Goal: Subscribe to service/newsletter

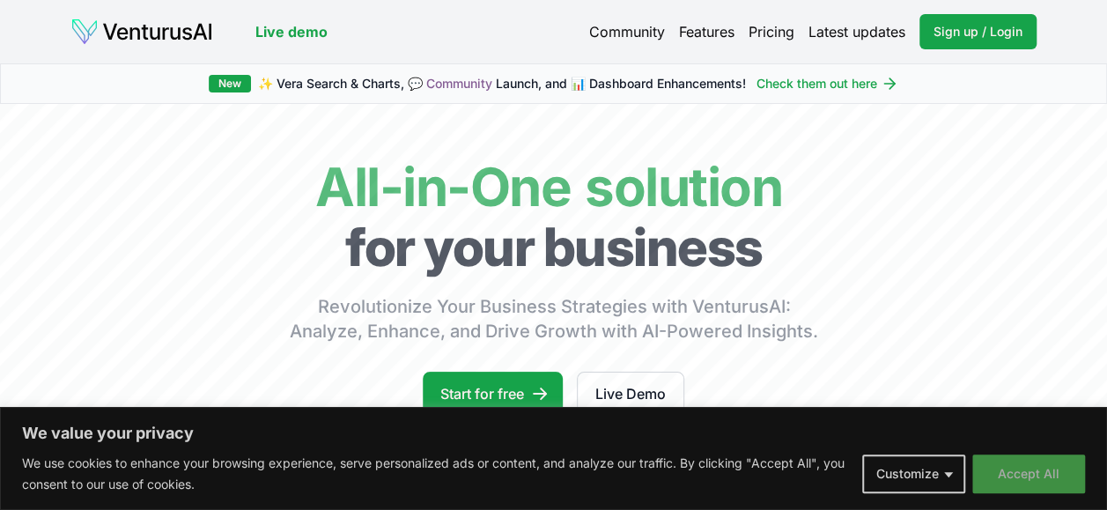
click at [1052, 469] on button "Accept All" at bounding box center [1028, 474] width 113 height 39
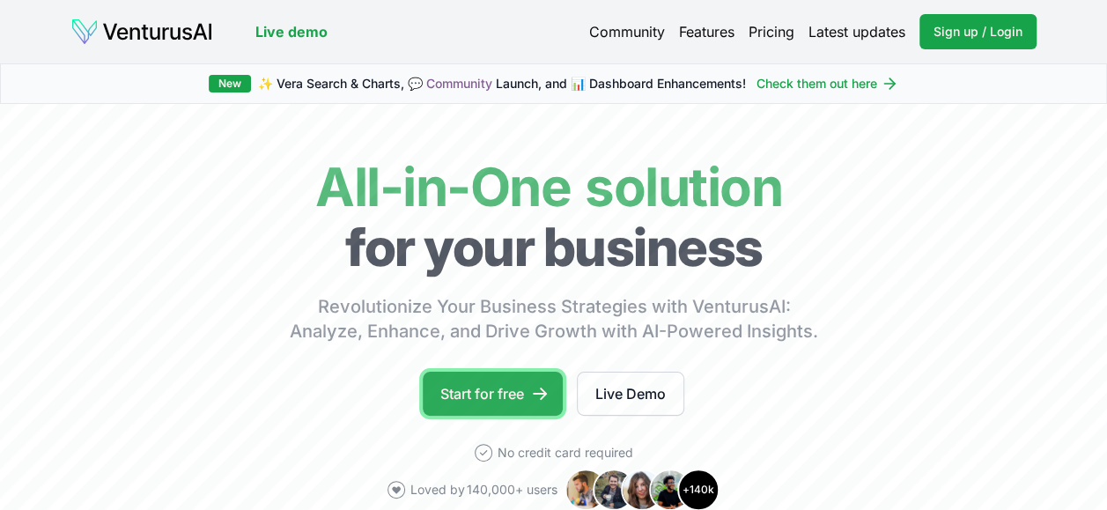
click at [487, 393] on link "Start for free" at bounding box center [493, 394] width 140 height 44
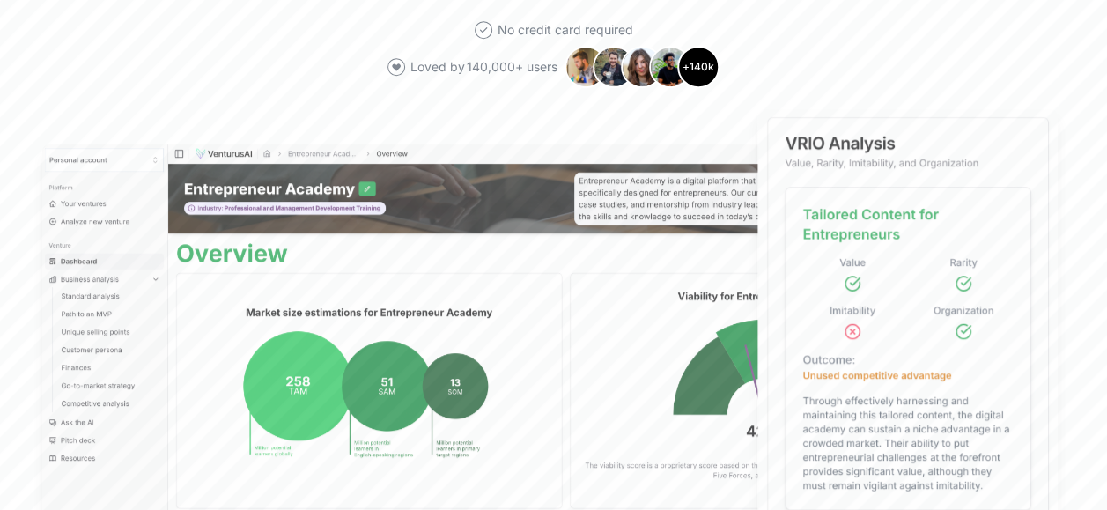
scroll to position [412, 0]
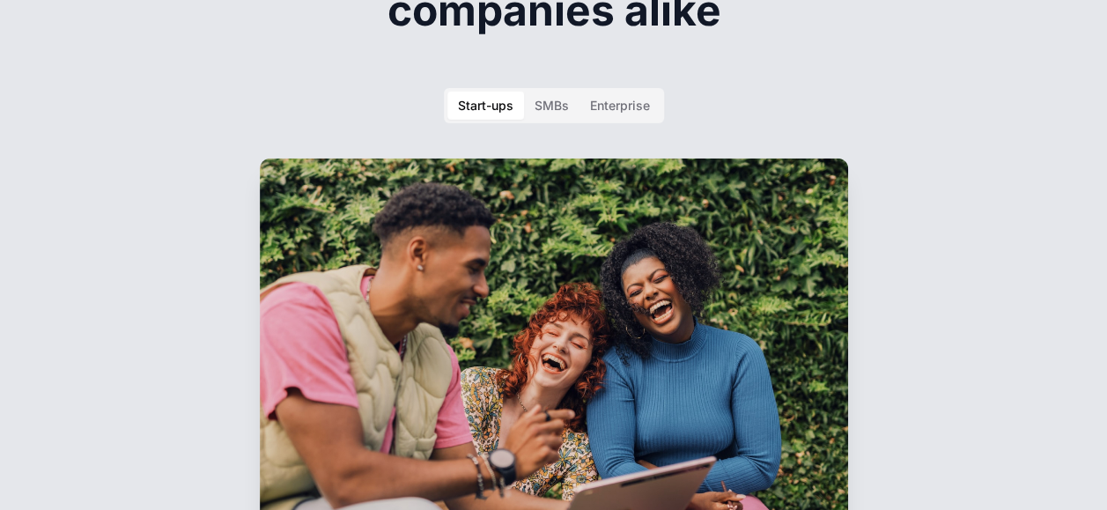
click at [1017, 308] on section "Made for individuals and companies alike Start-ups SMBs Enterprise For entrepre…" at bounding box center [553, 348] width 1107 height 943
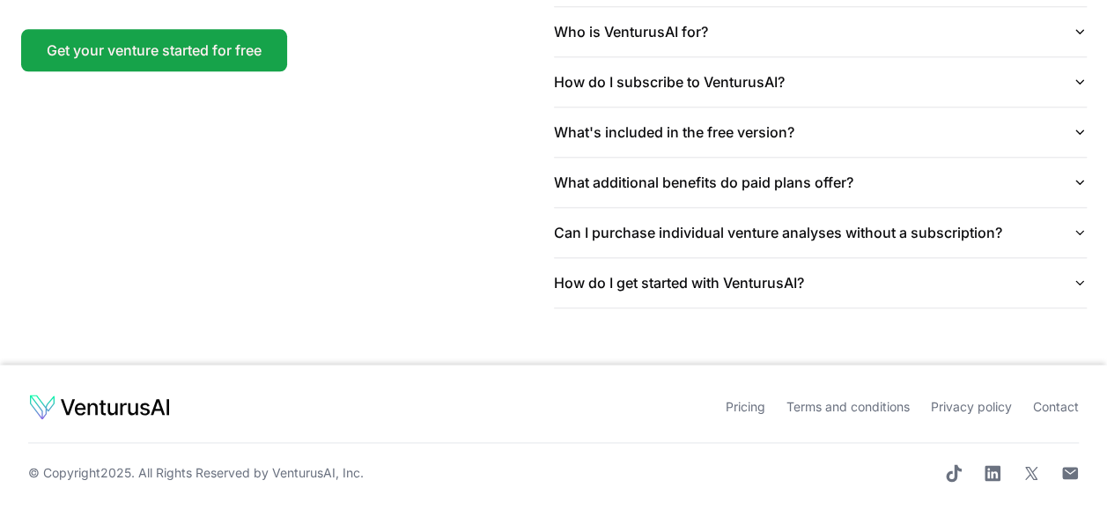
scroll to position [4286, 0]
click at [795, 307] on button "How do I get started with VenturusAI?" at bounding box center [820, 282] width 533 height 49
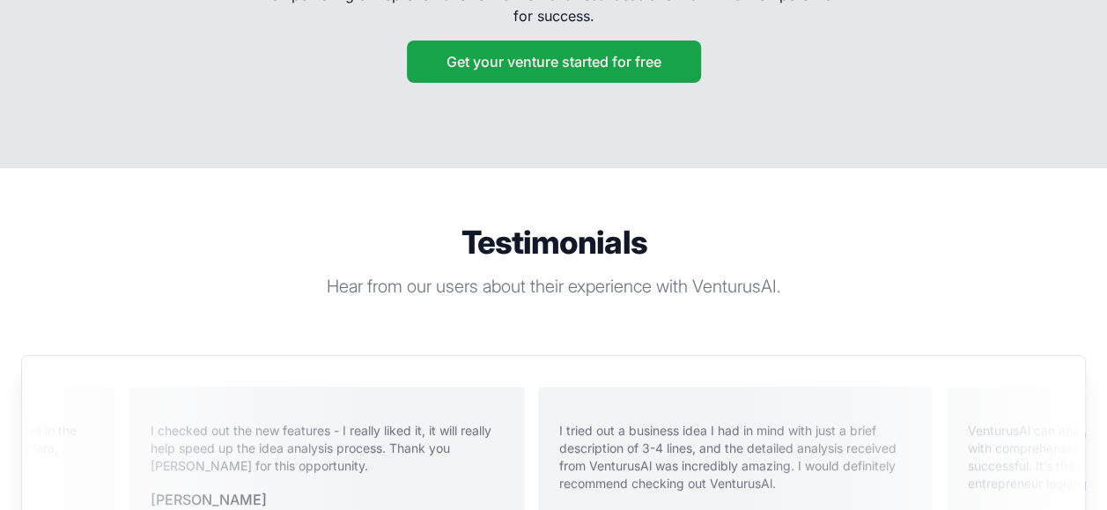
scroll to position [3188, 0]
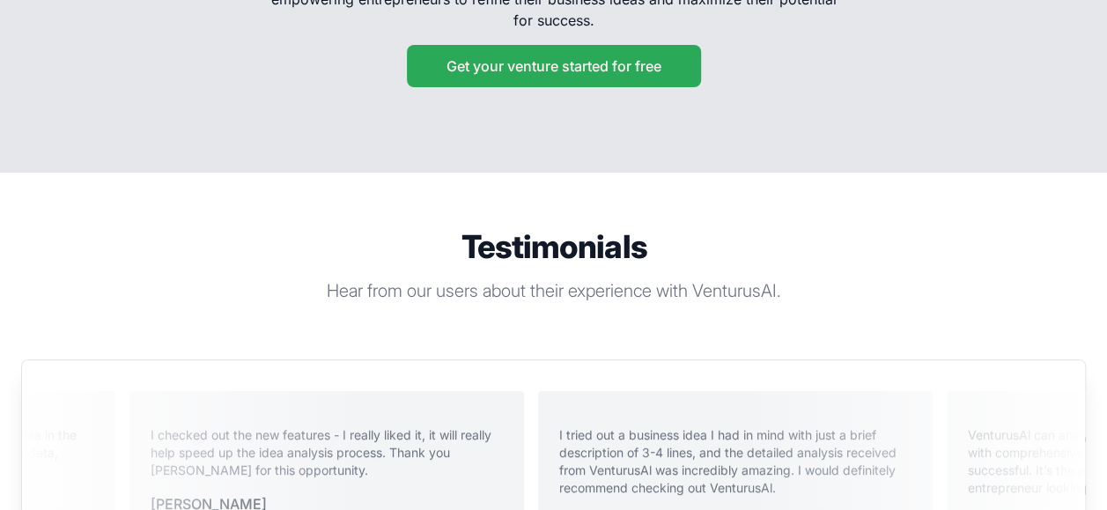
click at [545, 88] on button "Get your venture started for free" at bounding box center [554, 67] width 294 height 42
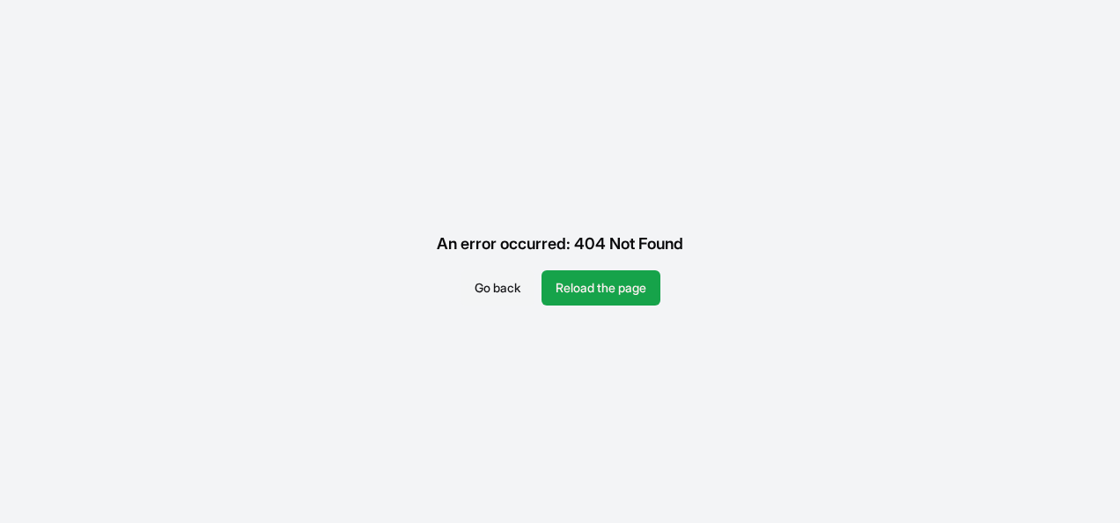
click at [507, 282] on button "Go back" at bounding box center [498, 287] width 74 height 35
